Goal: Task Accomplishment & Management: Complete application form

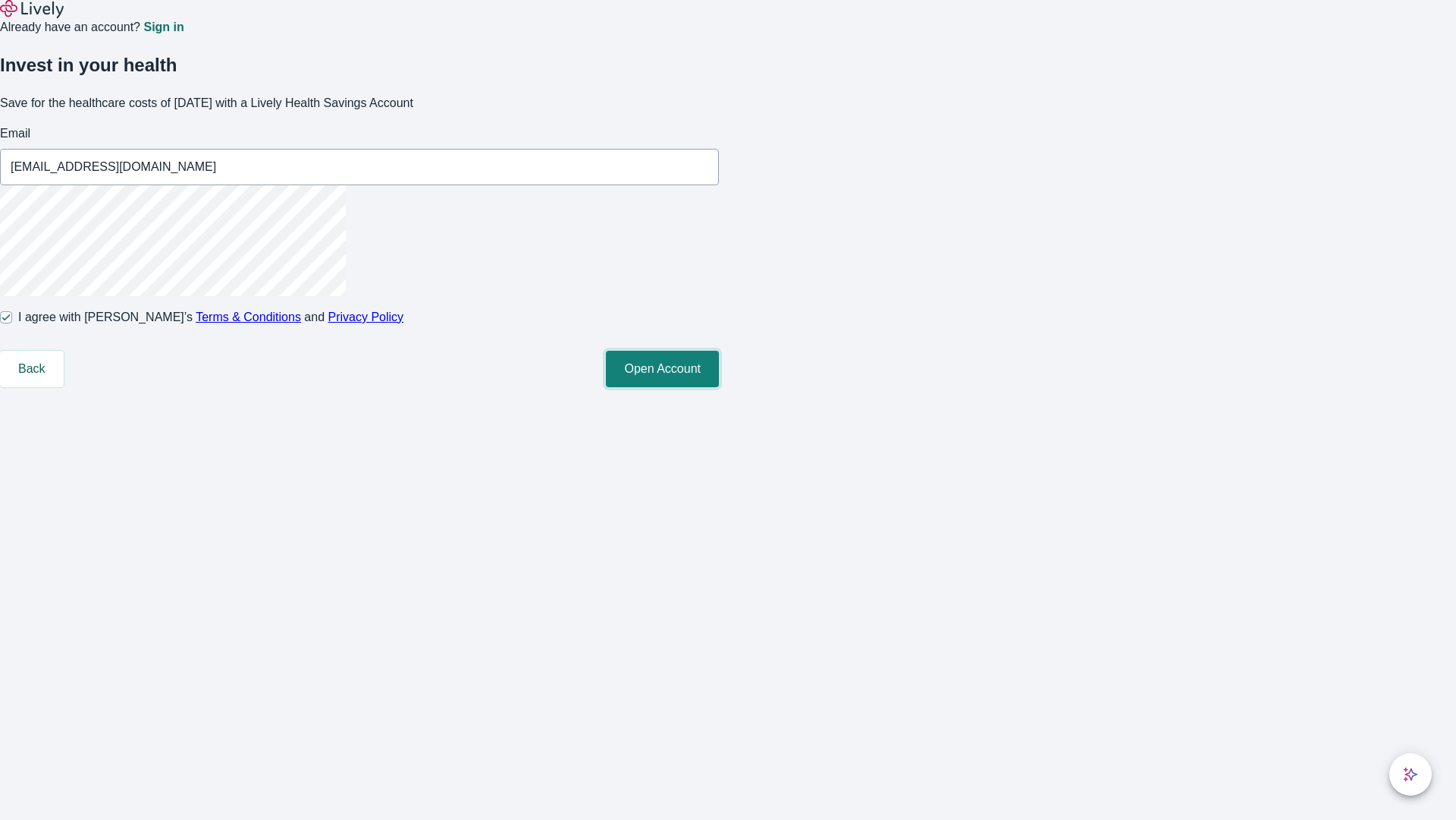
click at [719, 387] on button "Open Account" at bounding box center [663, 369] width 113 height 36
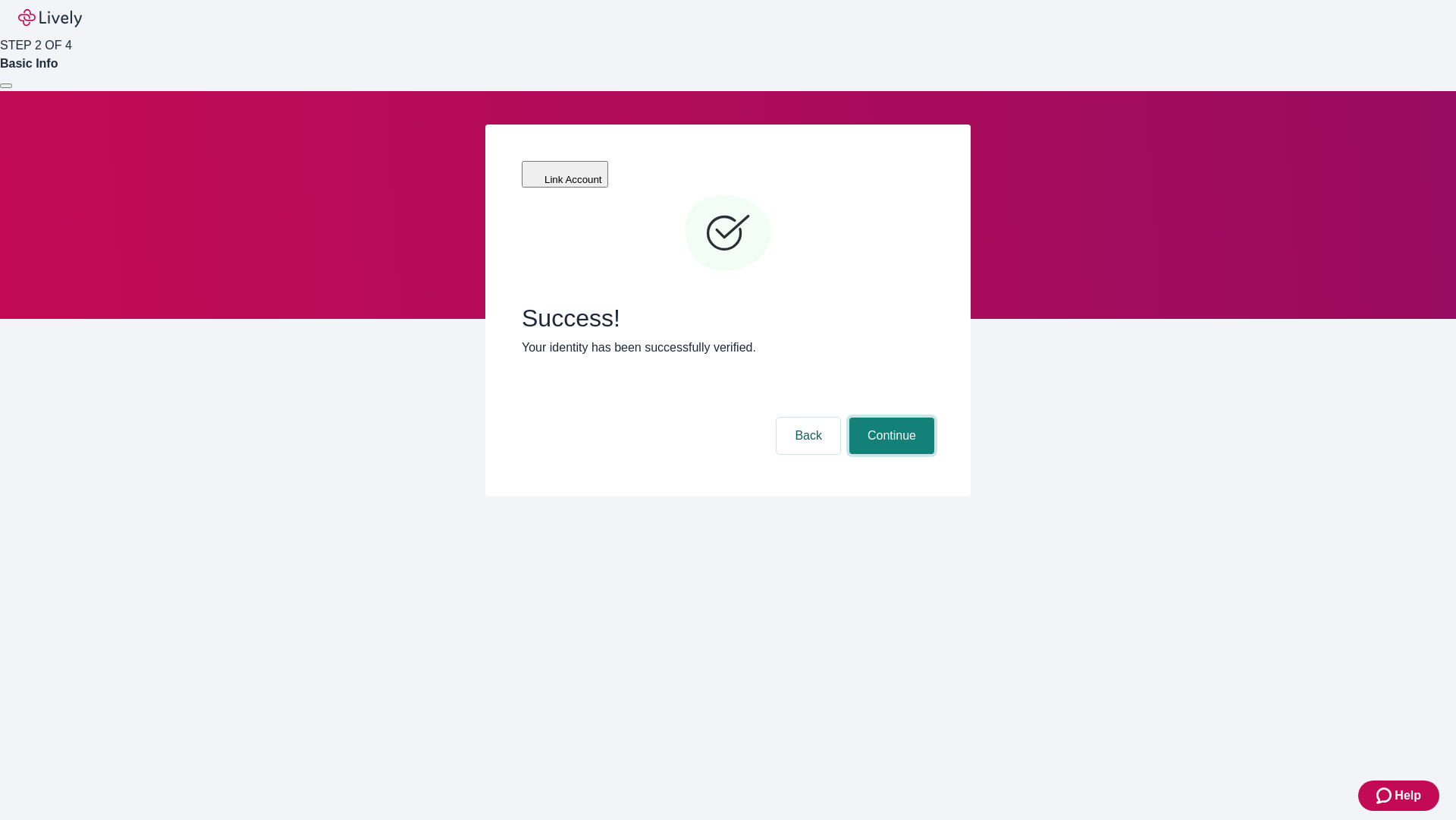
click at [889, 418] on button "Continue" at bounding box center [892, 436] width 85 height 36
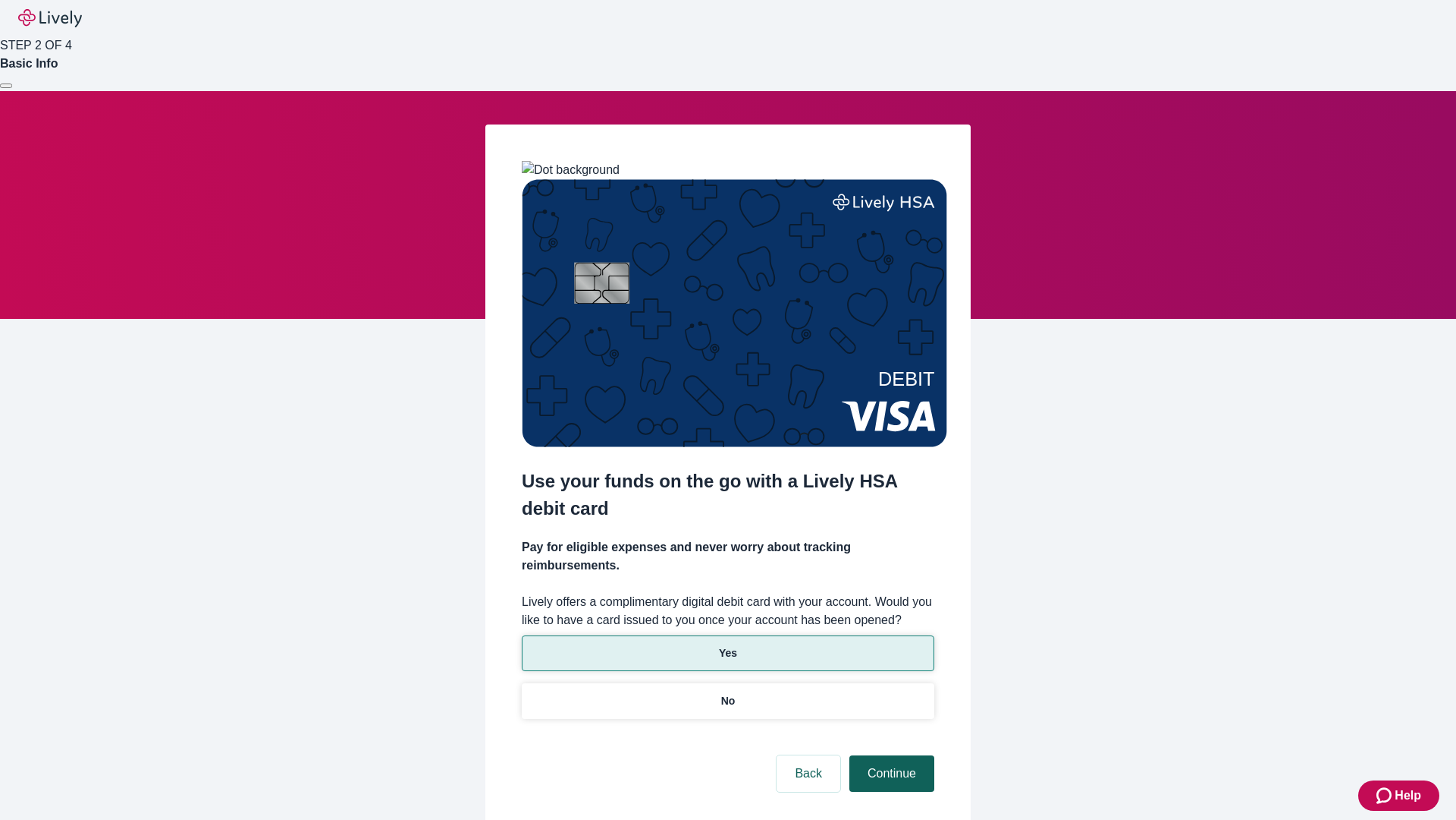
click at [727, 693] on p "No" at bounding box center [728, 700] width 15 height 16
click at [889, 755] on button "Continue" at bounding box center [892, 773] width 85 height 36
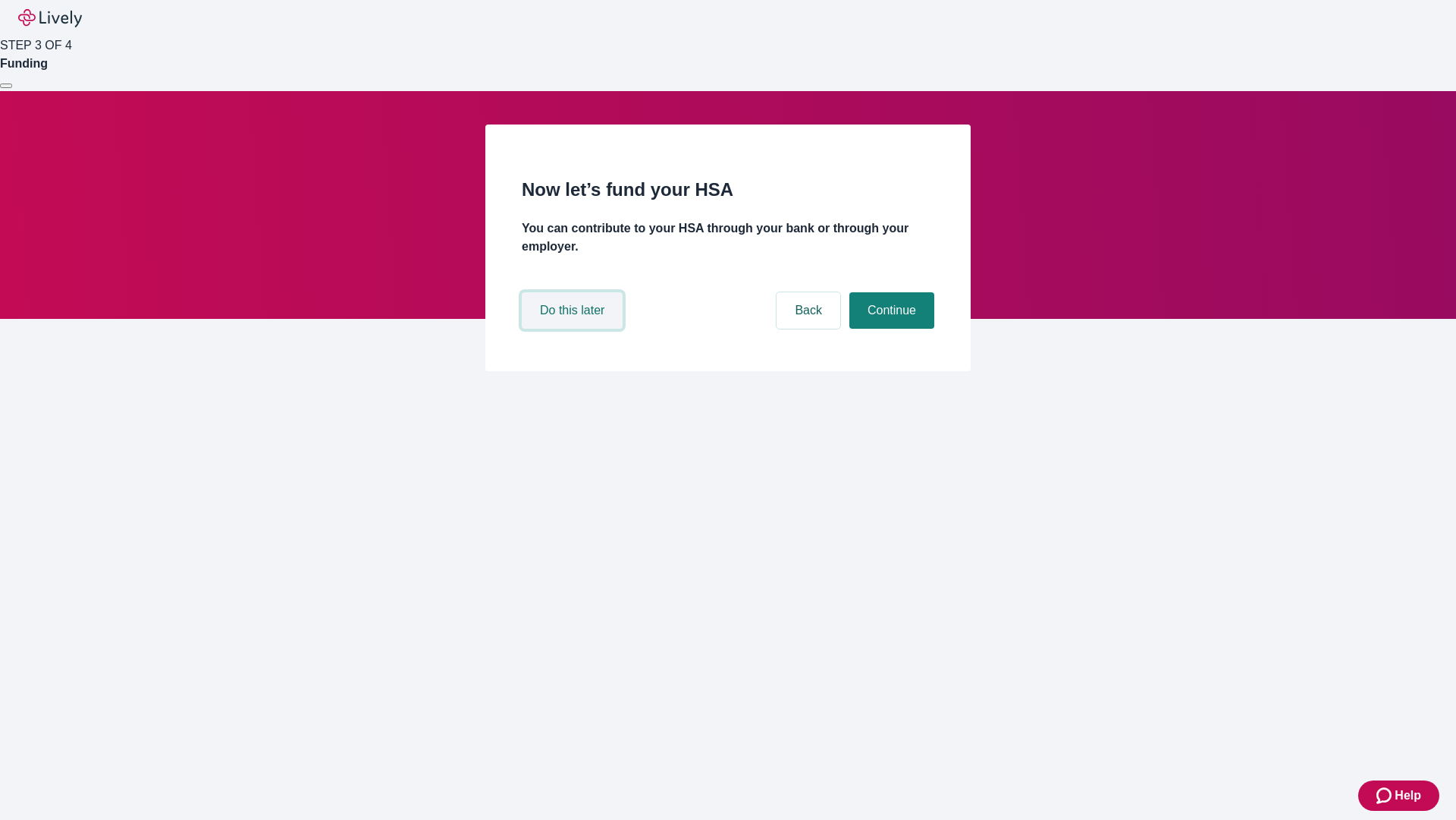
click at [574, 328] on button "Do this later" at bounding box center [572, 310] width 101 height 36
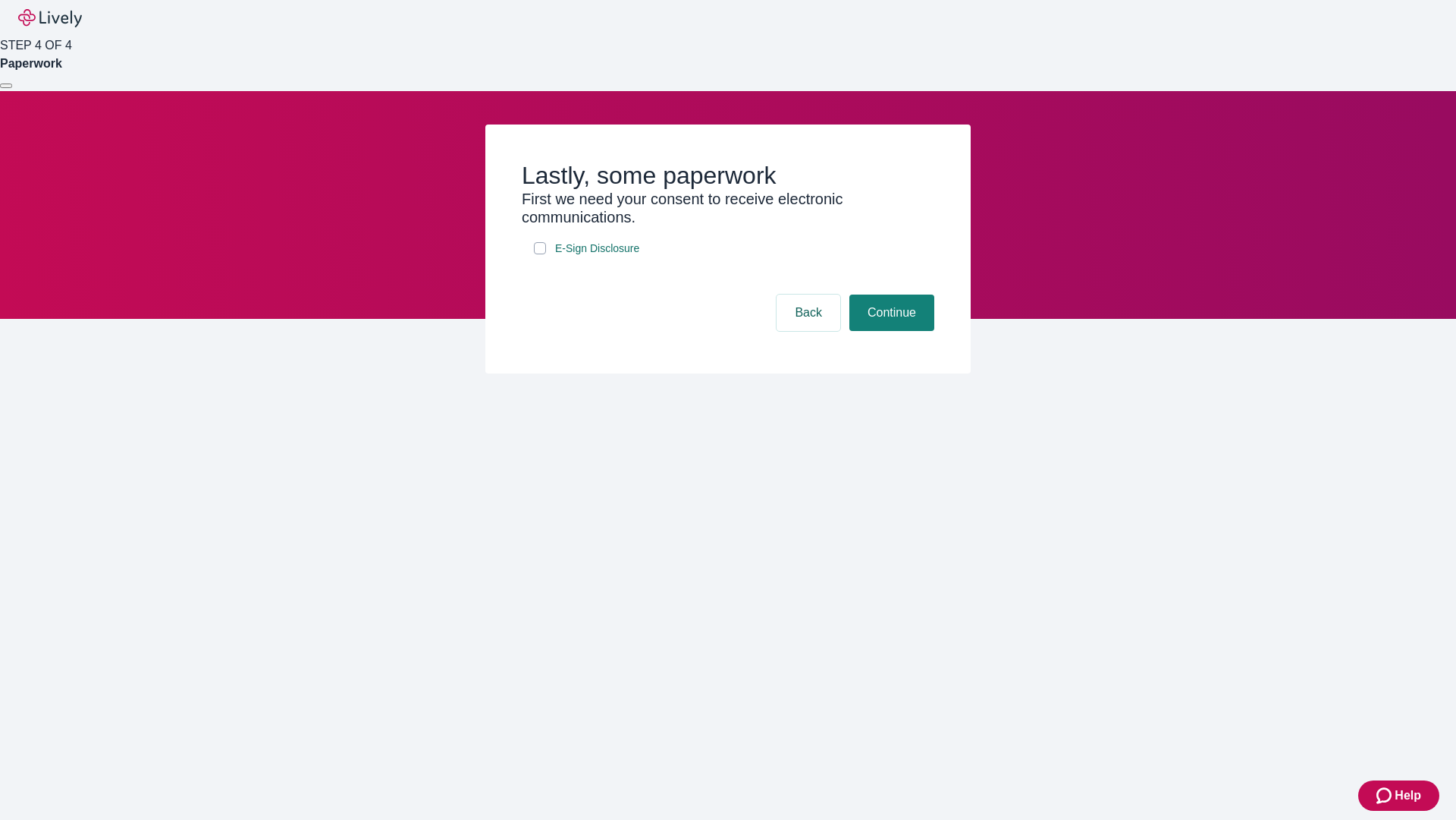
click at [540, 254] on input "E-Sign Disclosure" at bounding box center [540, 248] width 12 height 12
checkbox input "true"
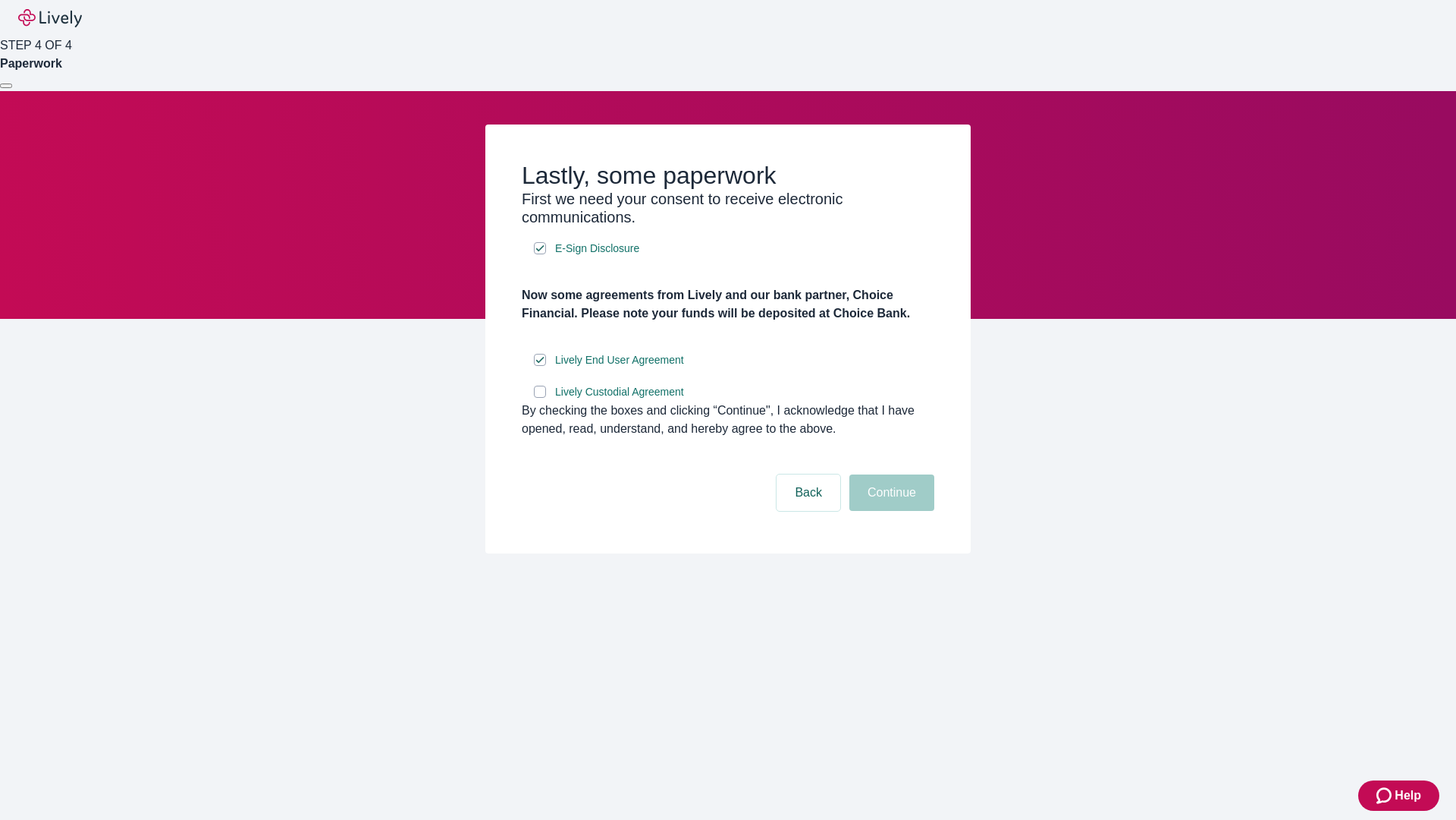
click at [540, 398] on input "Lively Custodial Agreement" at bounding box center [540, 391] width 12 height 12
checkbox input "true"
click at [889, 511] on button "Continue" at bounding box center [892, 492] width 85 height 36
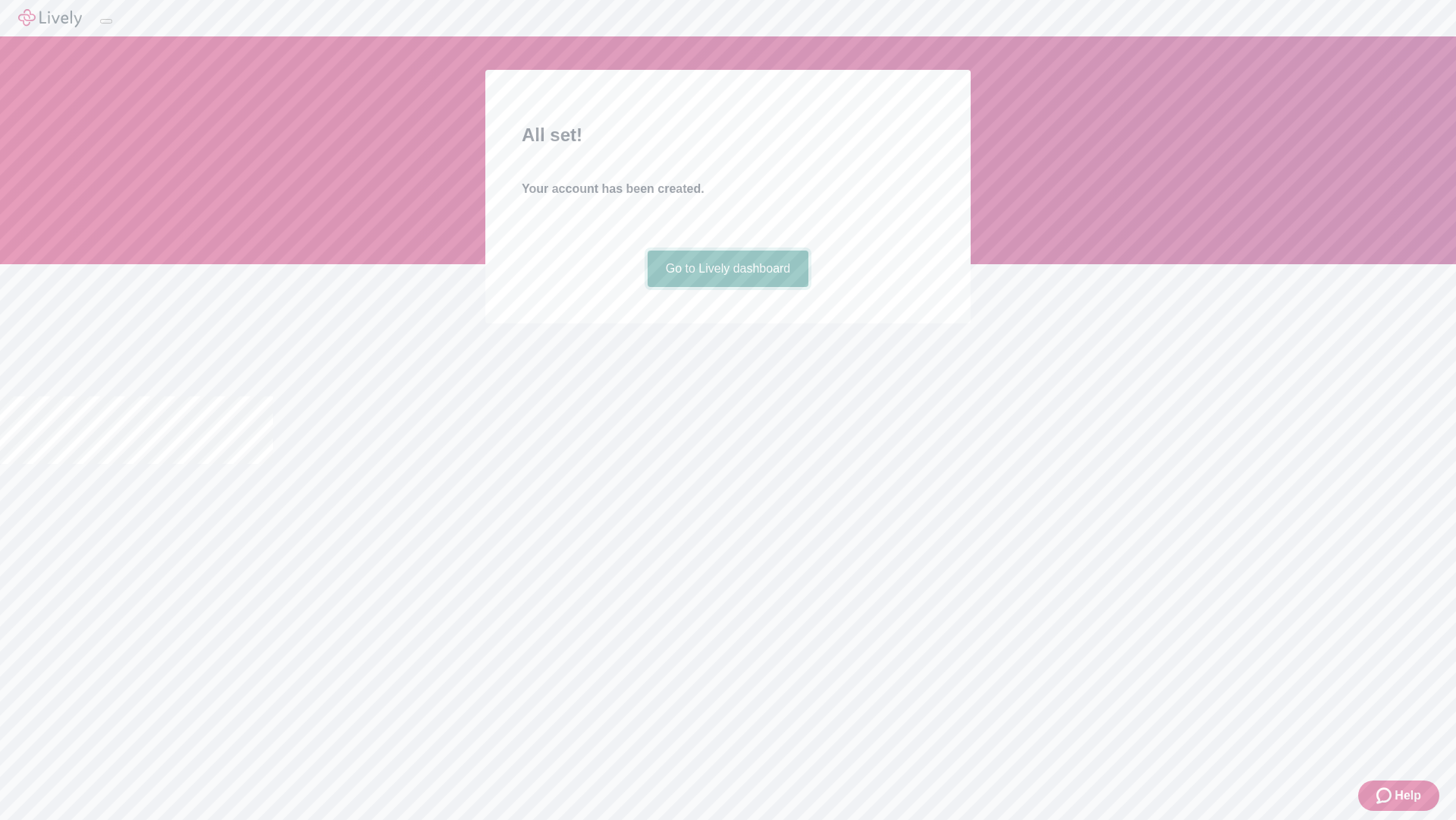
click at [727, 287] on link "Go to Lively dashboard" at bounding box center [729, 269] width 161 height 36
